Goal: Information Seeking & Learning: Learn about a topic

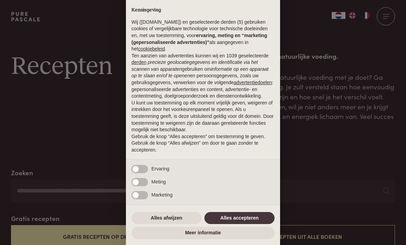
click at [251, 217] on button "Alles accepteren" at bounding box center [239, 218] width 70 height 12
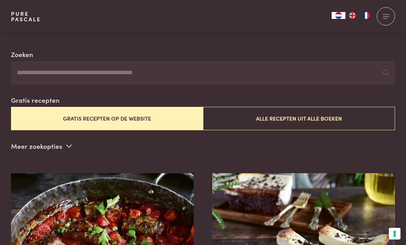
click at [155, 125] on button "Gratis recepten op de website" at bounding box center [107, 118] width 192 height 23
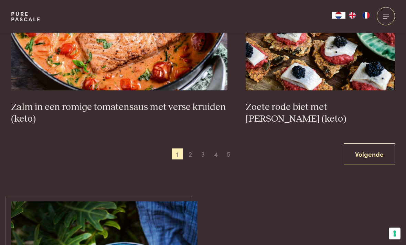
scroll to position [1245, 0]
click at [363, 156] on link "Volgende" at bounding box center [369, 154] width 51 height 22
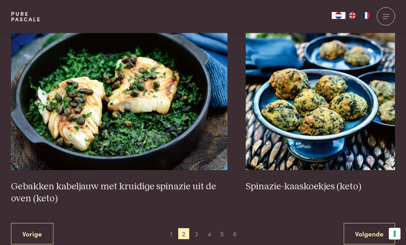
scroll to position [1199, 0]
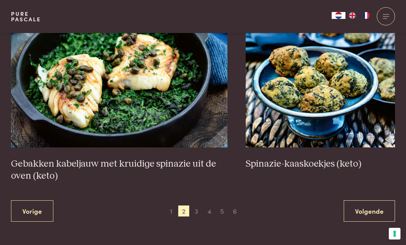
click at [195, 209] on span "3" at bounding box center [196, 211] width 11 height 11
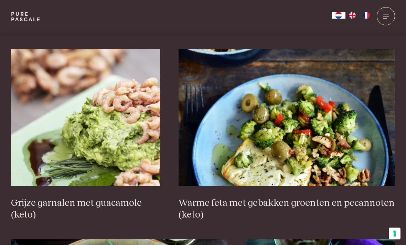
scroll to position [1019, 0]
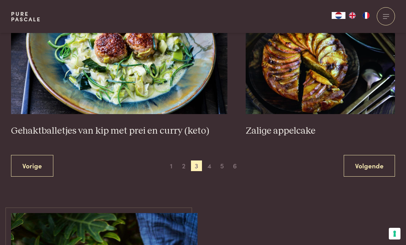
click at [363, 163] on link "Volgende" at bounding box center [369, 166] width 51 height 22
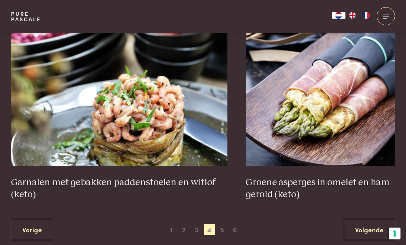
scroll to position [1181, 0]
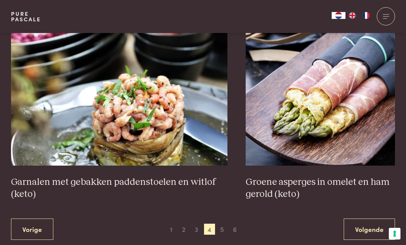
click at [222, 227] on span "5" at bounding box center [222, 229] width 11 height 11
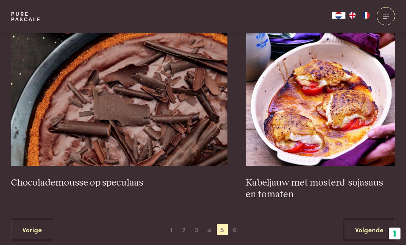
scroll to position [1205, 0]
click at [237, 227] on span "6" at bounding box center [234, 229] width 11 height 11
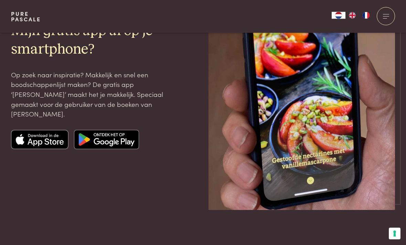
scroll to position [884, 0]
click at [42, 137] on img at bounding box center [40, 139] width 58 height 19
